Goal: Transaction & Acquisition: Purchase product/service

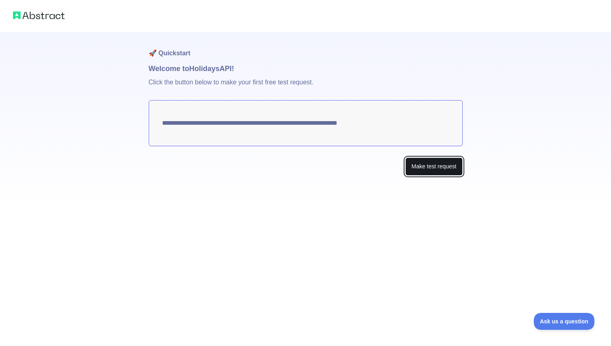
click at [423, 170] on button "Make test request" at bounding box center [433, 167] width 57 height 18
click at [256, 122] on textarea "**********" at bounding box center [306, 123] width 314 height 46
click at [259, 122] on textarea "**********" at bounding box center [306, 123] width 314 height 46
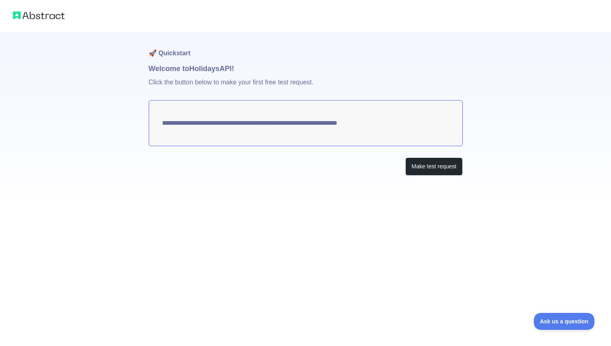
click at [316, 124] on textarea "**********" at bounding box center [306, 123] width 314 height 46
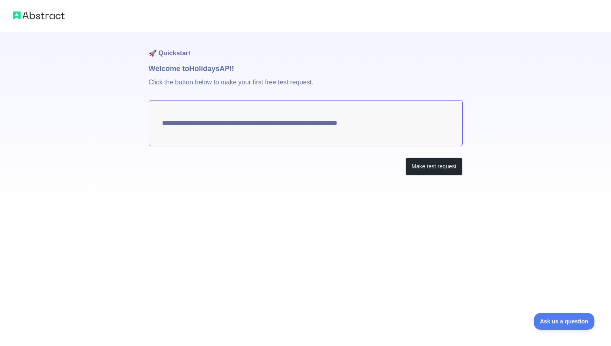
click at [316, 124] on textarea "**********" at bounding box center [306, 123] width 314 height 46
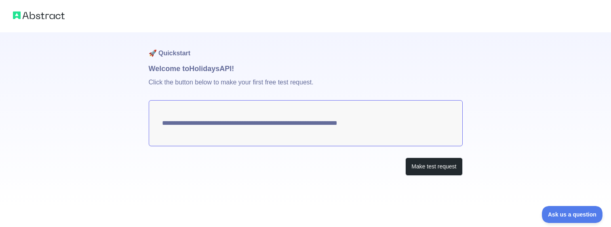
click at [281, 89] on p "Click the button below to make your first free test request." at bounding box center [306, 87] width 314 height 26
click at [421, 118] on textarea "**********" at bounding box center [306, 123] width 314 height 46
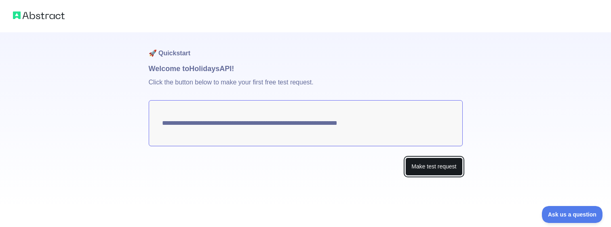
click at [427, 162] on button "Make test request" at bounding box center [433, 167] width 57 height 18
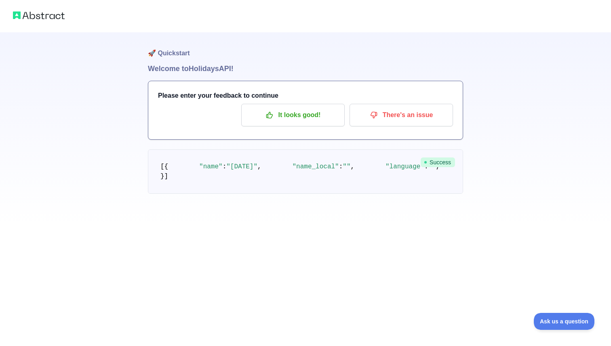
click at [28, 9] on div at bounding box center [305, 16] width 611 height 32
click at [28, 13] on img at bounding box center [39, 15] width 52 height 11
click at [23, 21] on div at bounding box center [305, 16] width 611 height 32
click at [24, 19] on img at bounding box center [39, 15] width 52 height 11
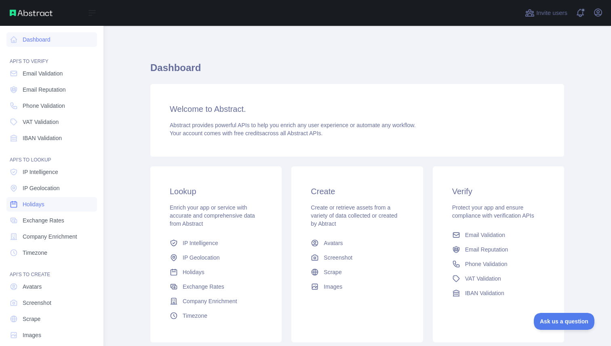
click at [48, 204] on link "Holidays" at bounding box center [51, 204] width 90 height 15
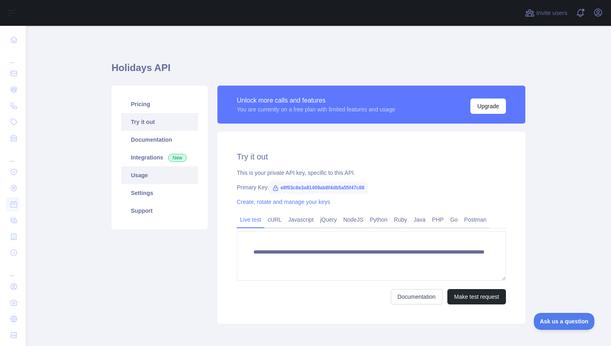
click at [156, 175] on link "Usage" at bounding box center [159, 175] width 77 height 18
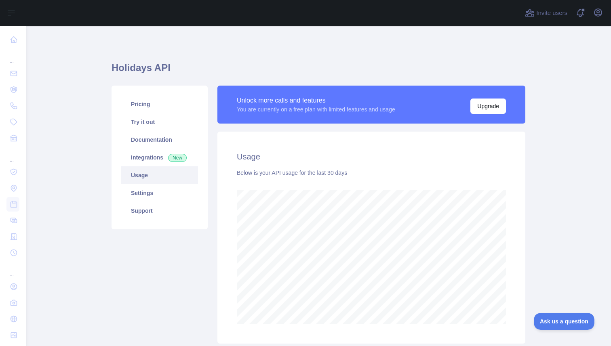
scroll to position [320, 585]
click at [161, 193] on link "Settings" at bounding box center [159, 193] width 77 height 18
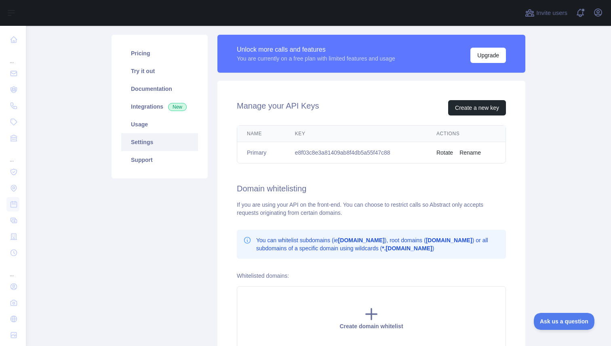
scroll to position [40, 0]
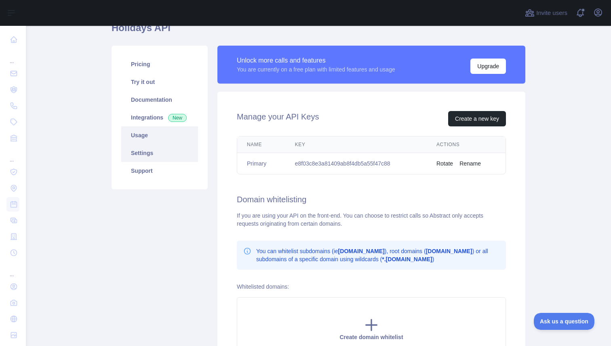
click at [168, 133] on link "Usage" at bounding box center [159, 135] width 77 height 18
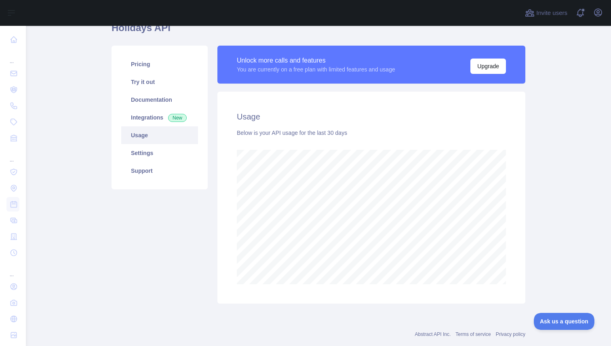
scroll to position [39, 0]
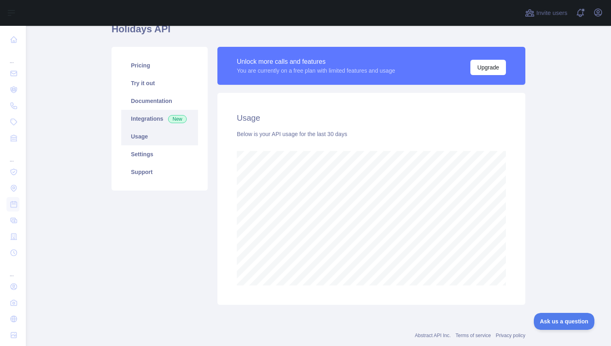
click at [174, 120] on span "New" at bounding box center [177, 119] width 19 height 8
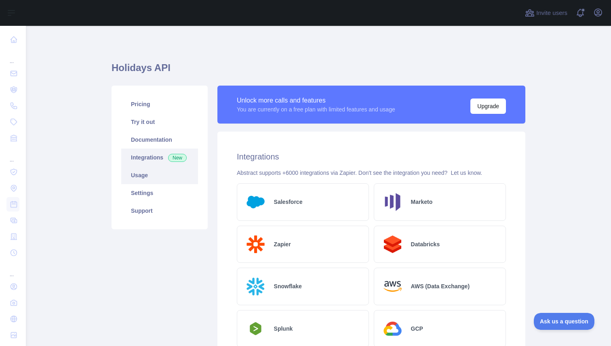
click at [153, 173] on link "Usage" at bounding box center [159, 175] width 77 height 18
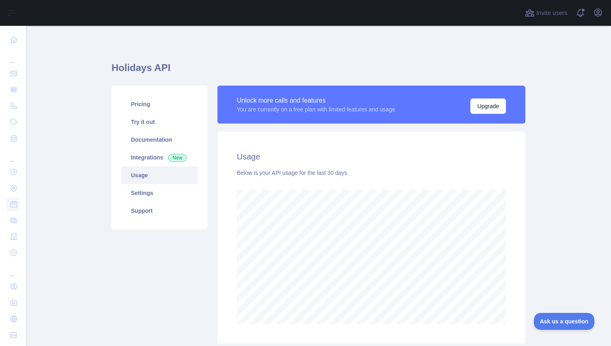
scroll to position [320, 585]
click at [481, 108] on button "Upgrade" at bounding box center [488, 106] width 36 height 15
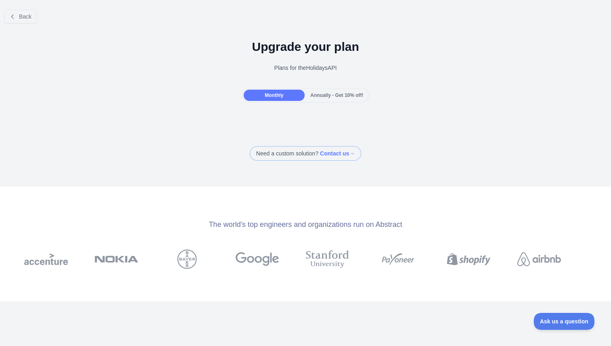
click at [321, 96] on span "Annually - Get 10% off!" at bounding box center [336, 96] width 53 height 6
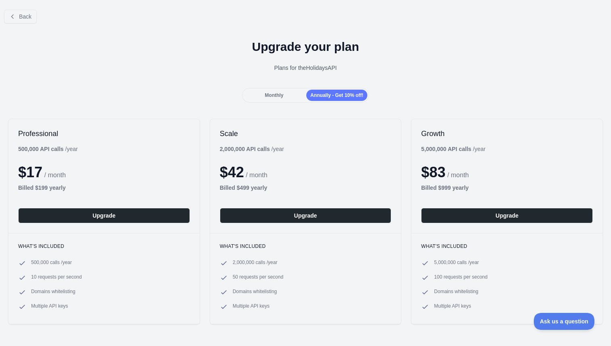
click at [284, 94] on div "Monthly" at bounding box center [274, 95] width 61 height 11
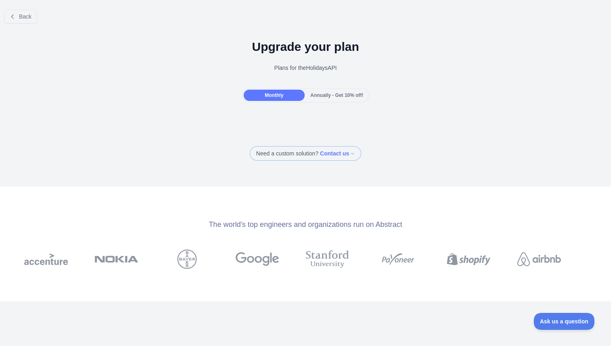
click at [313, 94] on span "Annually - Get 10% off!" at bounding box center [336, 96] width 53 height 6
